Goal: Check status: Check status

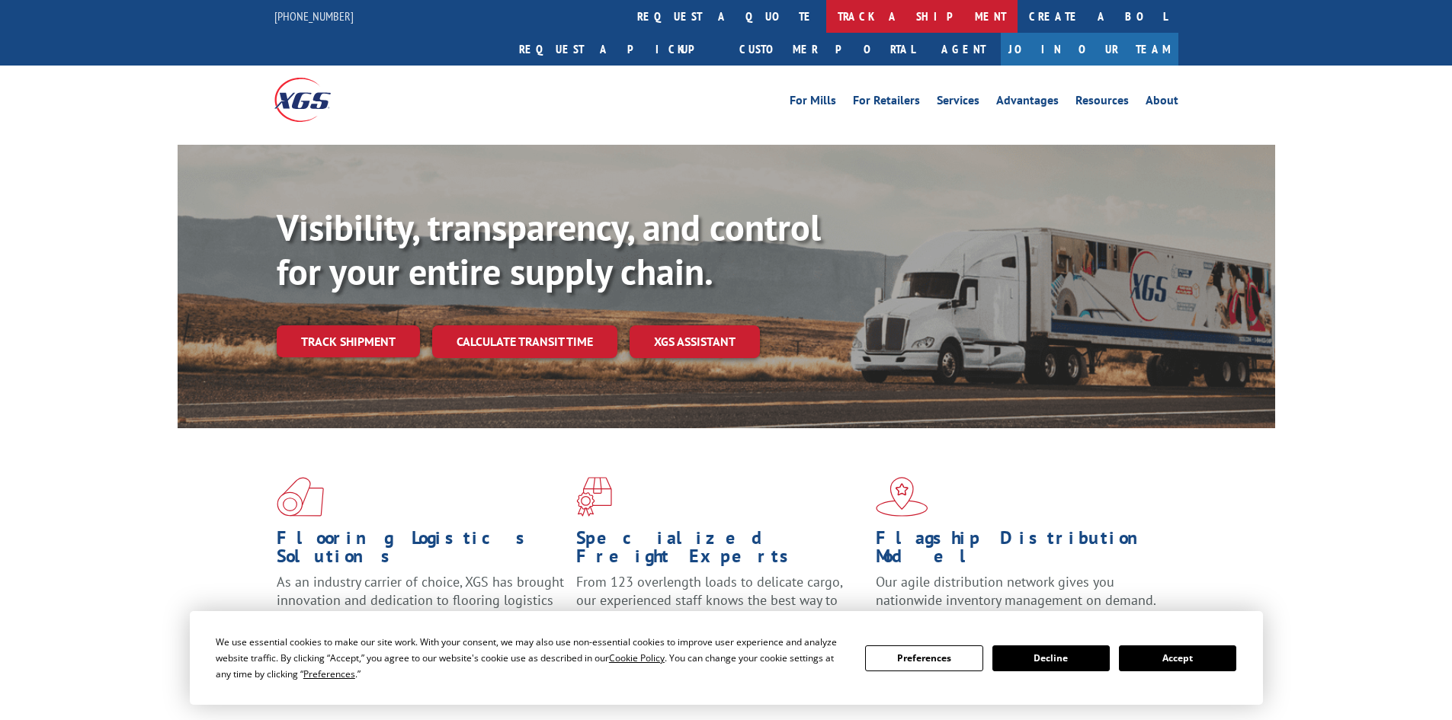
click at [826, 11] on link "track a shipment" at bounding box center [921, 16] width 191 height 33
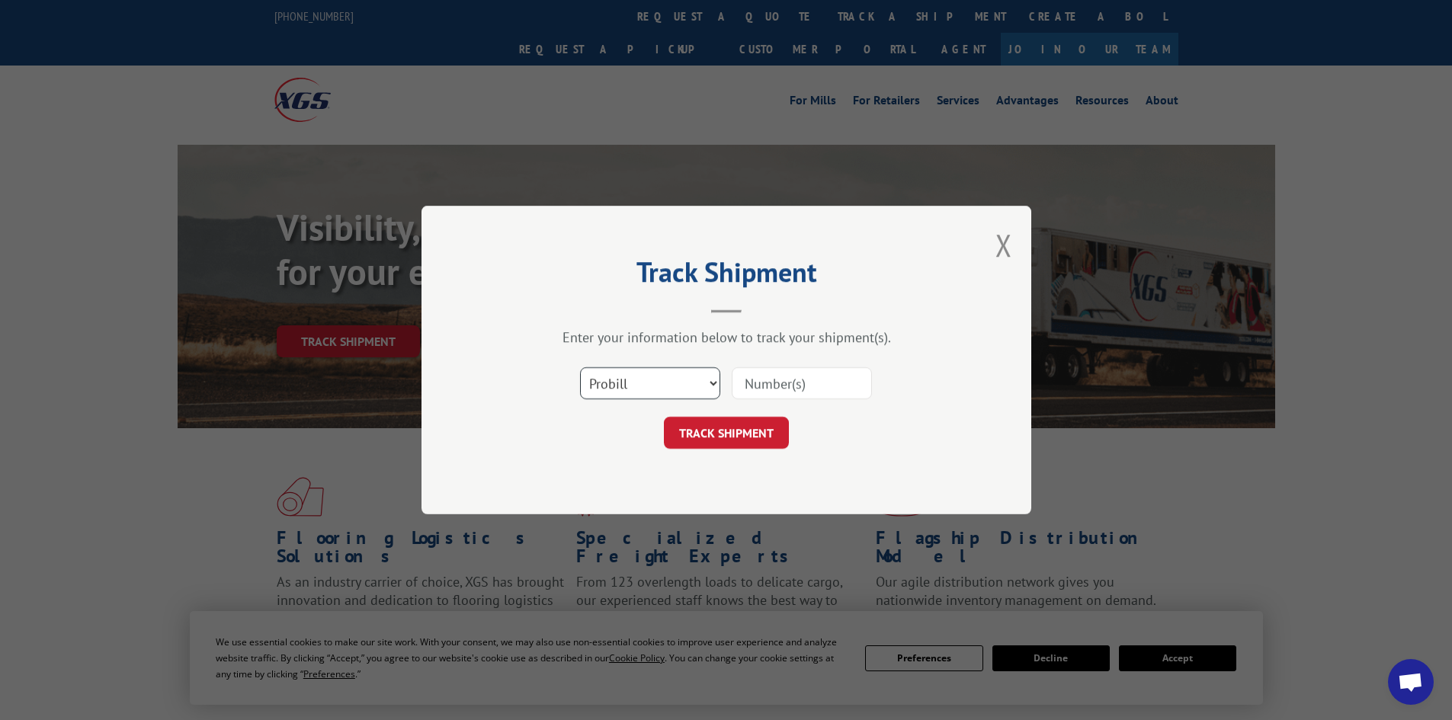
click at [637, 389] on select "Select category... Probill BOL PO" at bounding box center [650, 383] width 140 height 32
select select "po"
click at [580, 367] on select "Select category... Probill BOL PO" at bounding box center [650, 383] width 140 height 32
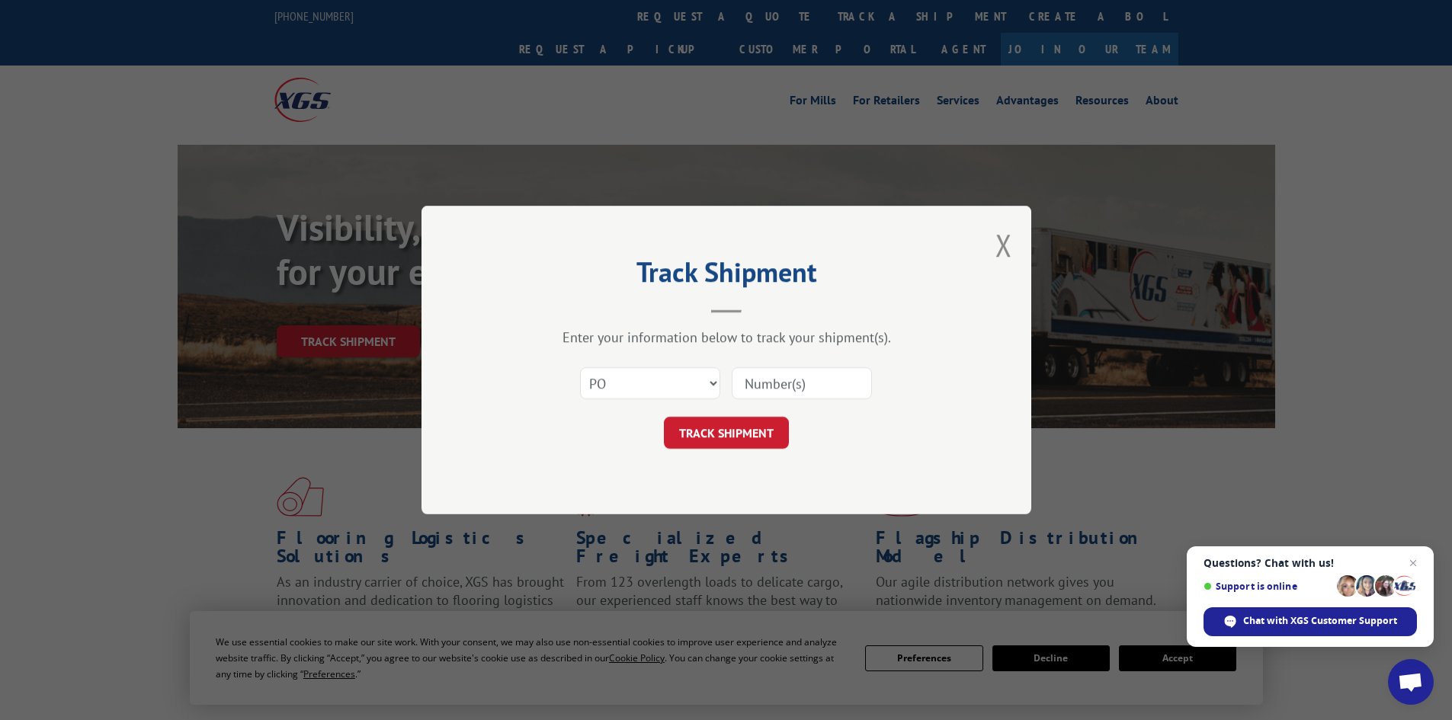
click at [757, 386] on input at bounding box center [802, 383] width 140 height 32
paste input "1010726773"
type input "1010726773"
drag, startPoint x: 831, startPoint y: 380, endPoint x: 683, endPoint y: 386, distance: 148.0
click at [683, 386] on div "Select category... Probill BOL PO 1010726773" at bounding box center [726, 383] width 457 height 50
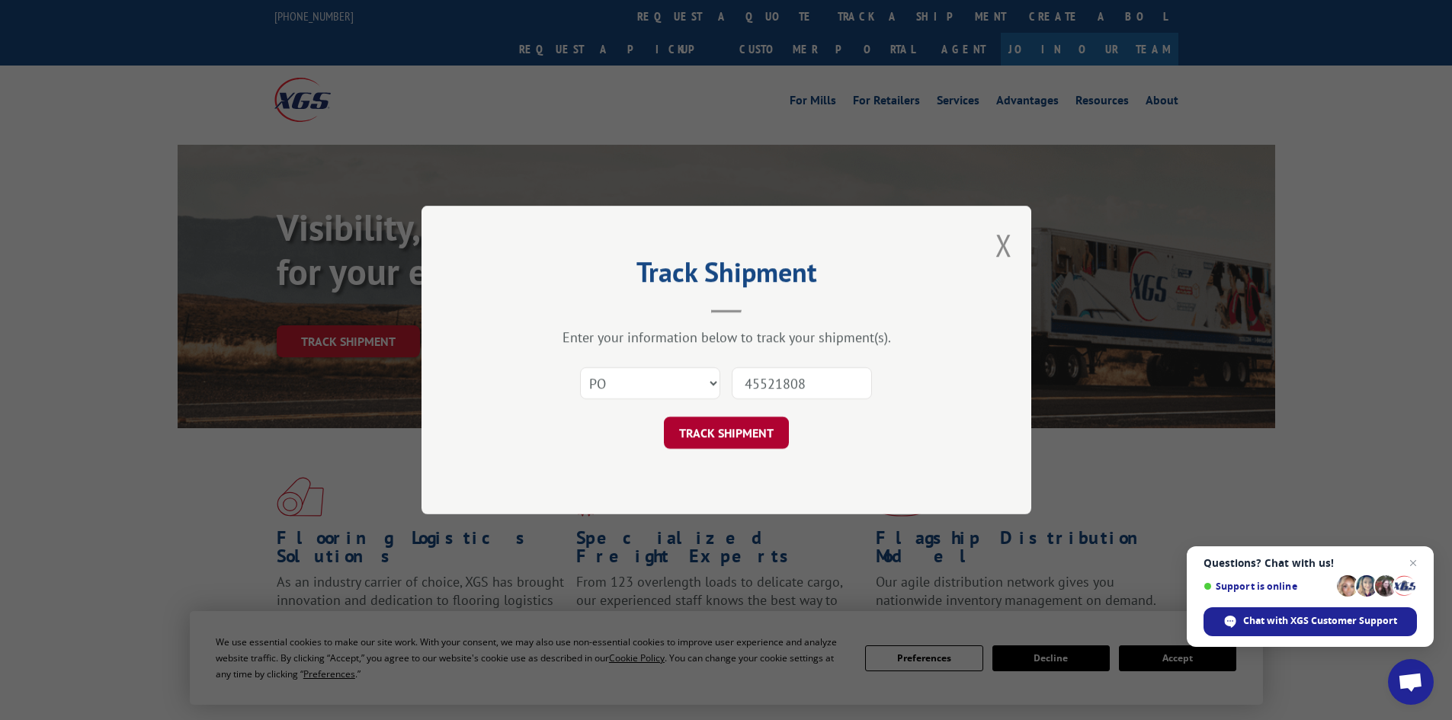
type input "45521808"
click at [742, 425] on button "TRACK SHIPMENT" at bounding box center [726, 433] width 125 height 32
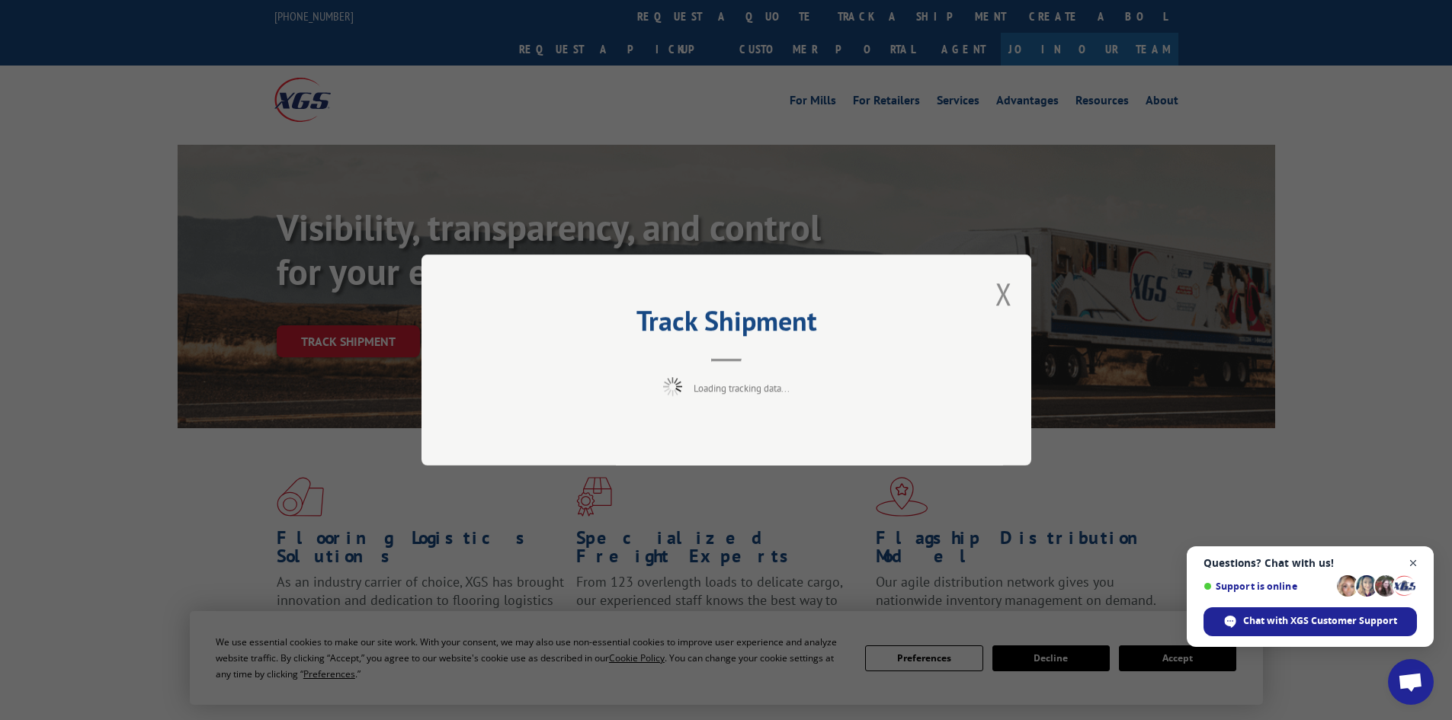
click at [1411, 562] on span "Open chat" at bounding box center [1413, 563] width 19 height 19
